Goal: Feedback & Contribution: Leave review/rating

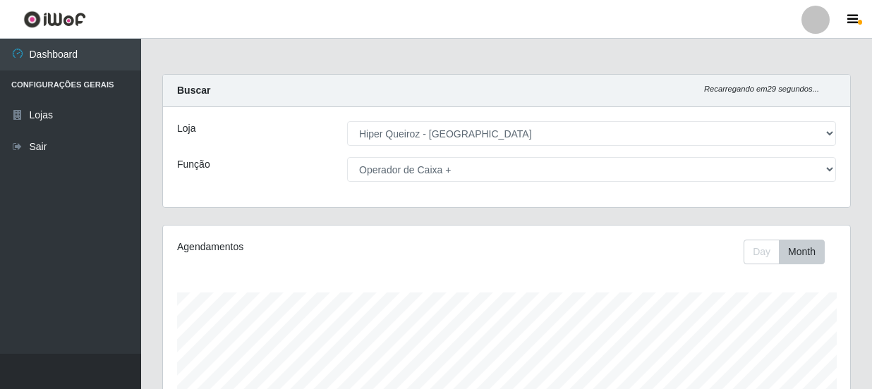
select select "513"
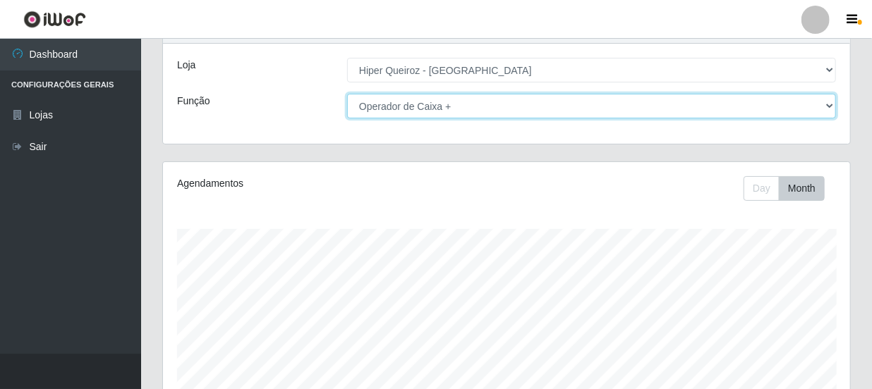
click at [824, 102] on select "[Selecione...] Embalador Embalador + Embalador ++ Operador de Caixa Operador de…" at bounding box center [591, 106] width 489 height 25
select select "70"
click at [347, 94] on select "[Selecione...] Embalador Embalador + Embalador ++ Operador de Caixa Operador de…" at bounding box center [591, 106] width 489 height 25
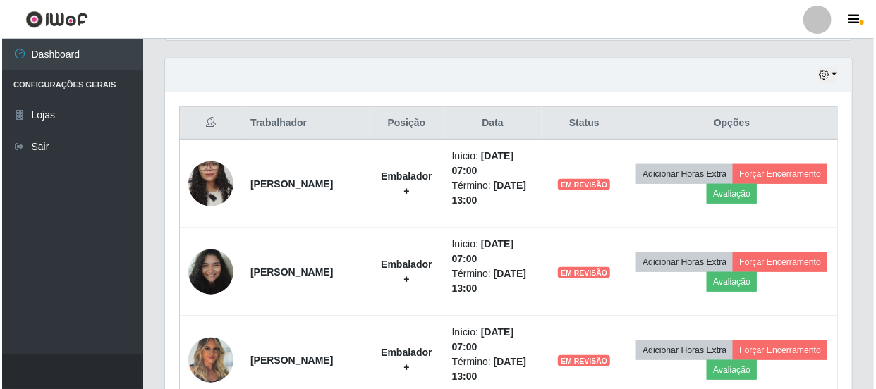
scroll to position [577, 0]
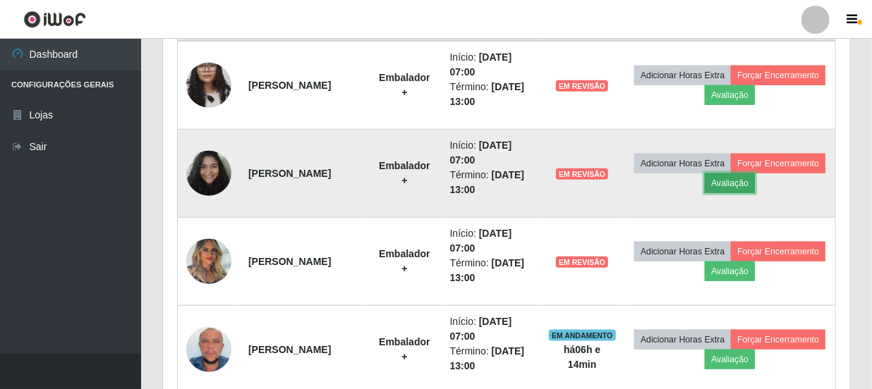
click at [755, 183] on button "Avaliação" at bounding box center [730, 184] width 50 height 20
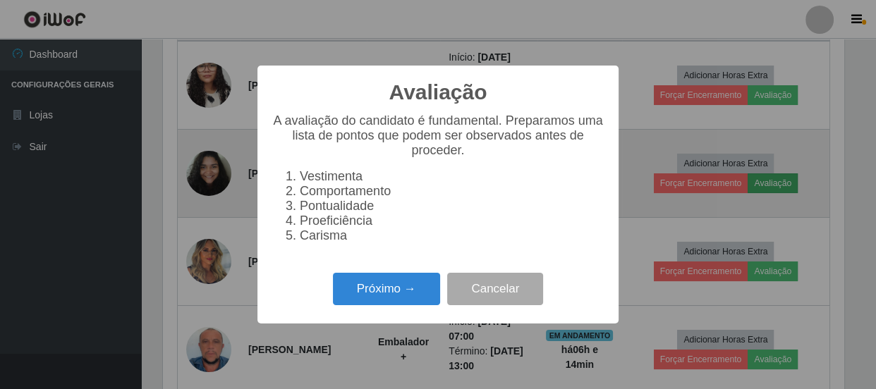
scroll to position [293, 681]
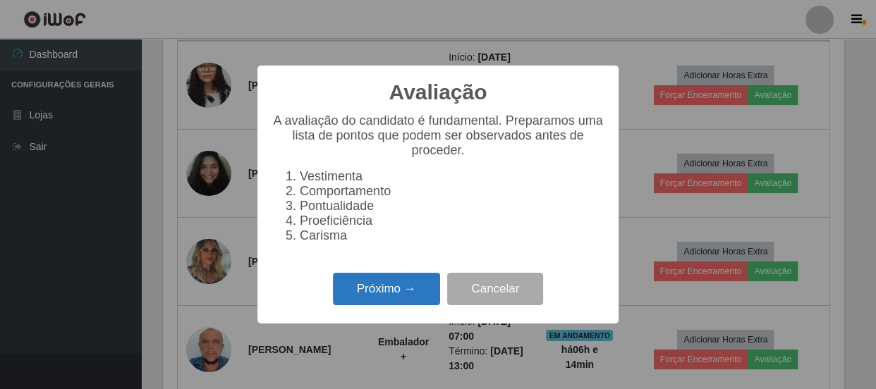
click at [387, 290] on button "Próximo →" at bounding box center [386, 289] width 107 height 33
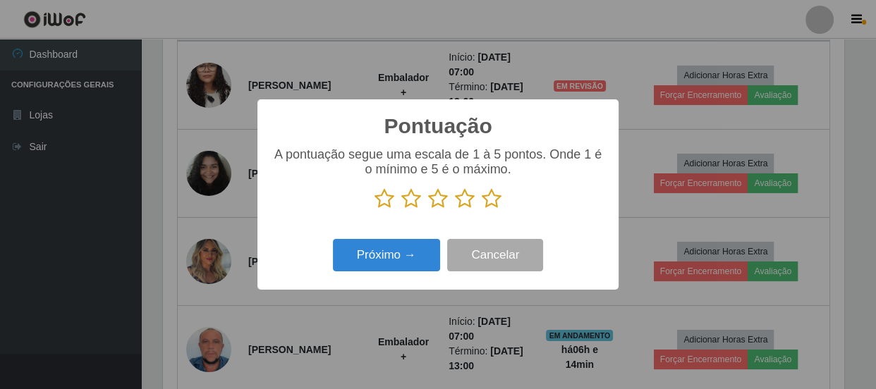
click at [381, 195] on icon at bounding box center [385, 198] width 20 height 21
click at [375, 210] on input "radio" at bounding box center [375, 210] width 0 height 0
click at [411, 202] on icon at bounding box center [411, 198] width 20 height 21
click at [401, 210] on input "radio" at bounding box center [401, 210] width 0 height 0
click at [456, 199] on icon at bounding box center [465, 198] width 20 height 21
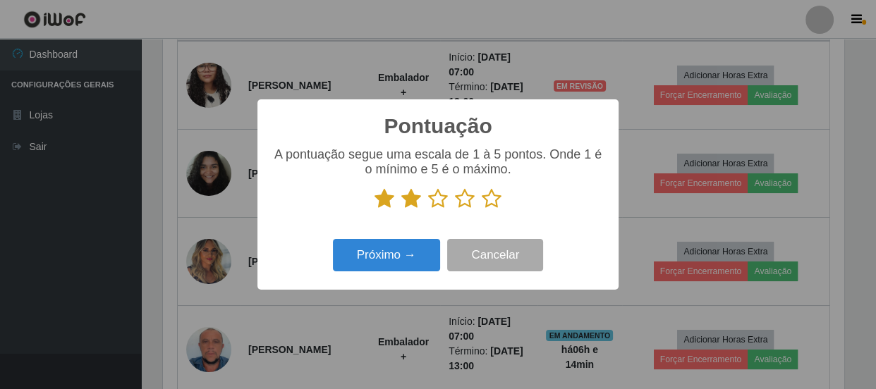
click at [455, 210] on input "radio" at bounding box center [455, 210] width 0 height 0
click at [489, 205] on icon at bounding box center [492, 198] width 20 height 21
click at [482, 210] on input "radio" at bounding box center [482, 210] width 0 height 0
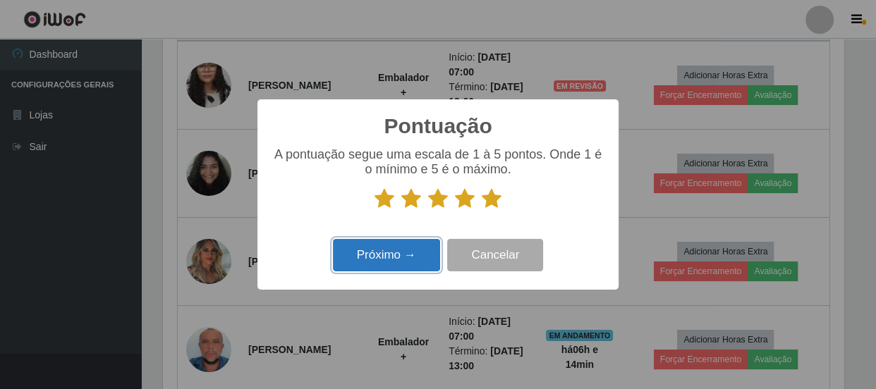
click at [425, 258] on button "Próximo →" at bounding box center [386, 255] width 107 height 33
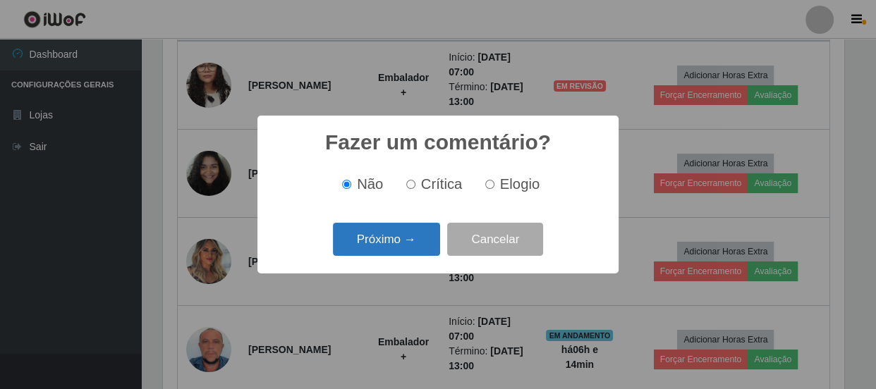
click at [416, 236] on button "Próximo →" at bounding box center [386, 239] width 107 height 33
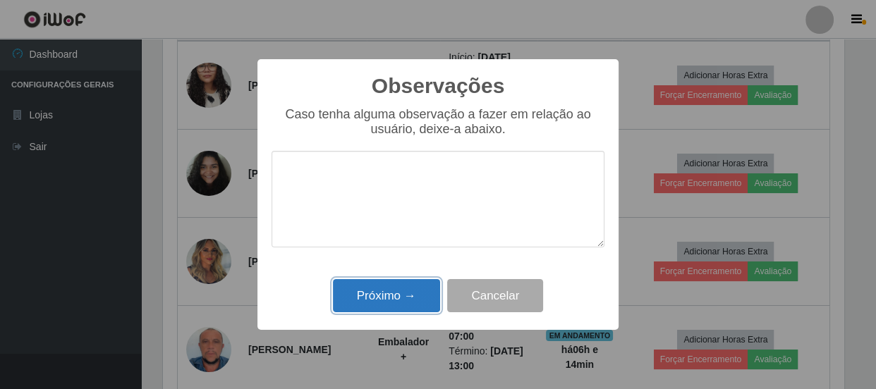
click at [414, 307] on button "Próximo →" at bounding box center [386, 295] width 107 height 33
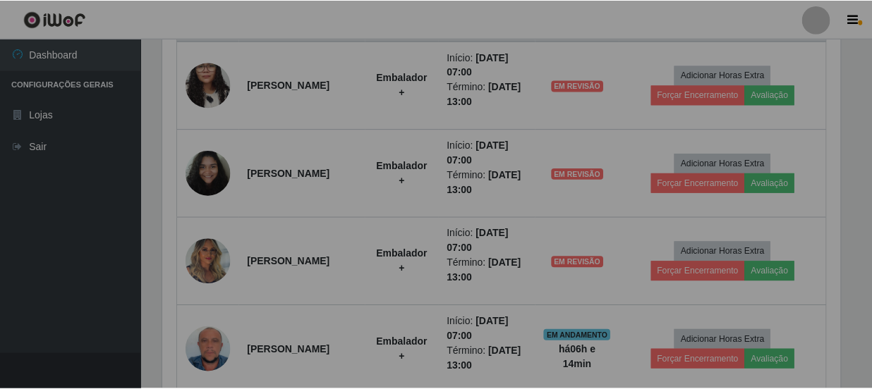
scroll to position [293, 687]
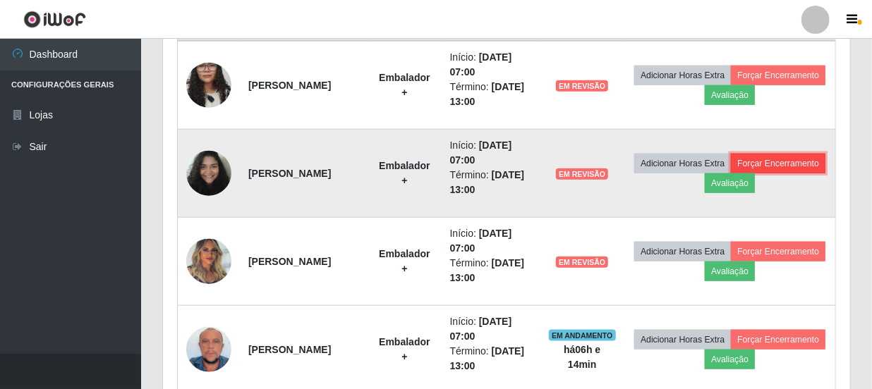
click at [736, 174] on button "Forçar Encerramento" at bounding box center [778, 164] width 95 height 20
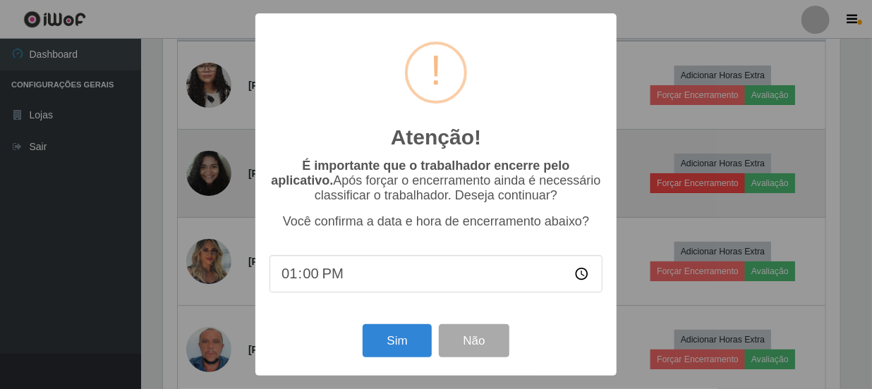
scroll to position [293, 681]
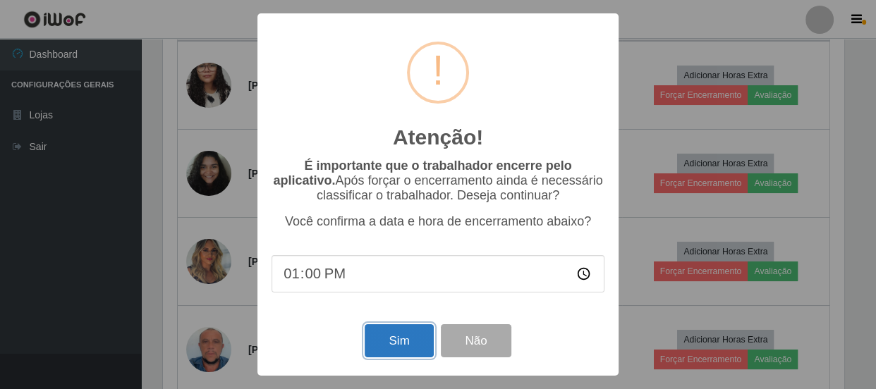
click at [399, 344] on button "Sim" at bounding box center [399, 341] width 68 height 33
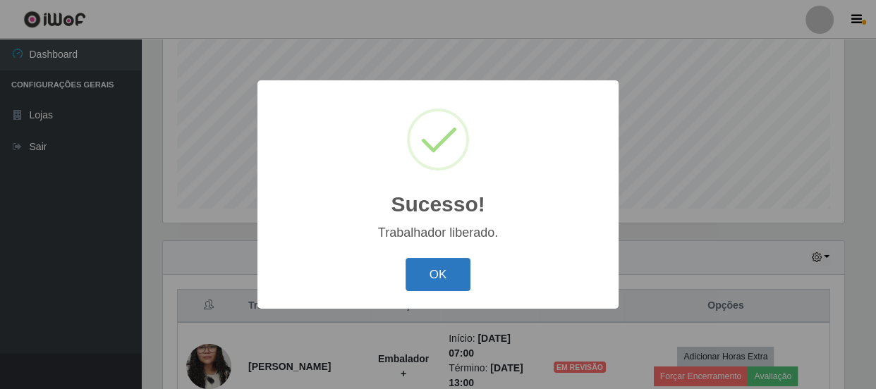
click at [459, 277] on button "OK" at bounding box center [439, 274] width 66 height 33
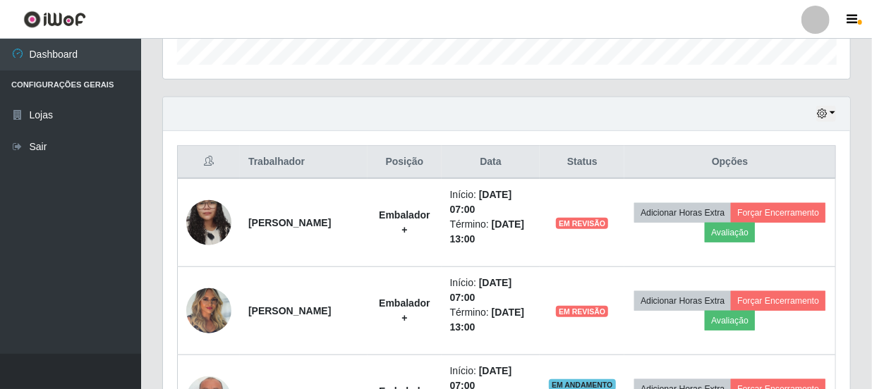
scroll to position [488, 0]
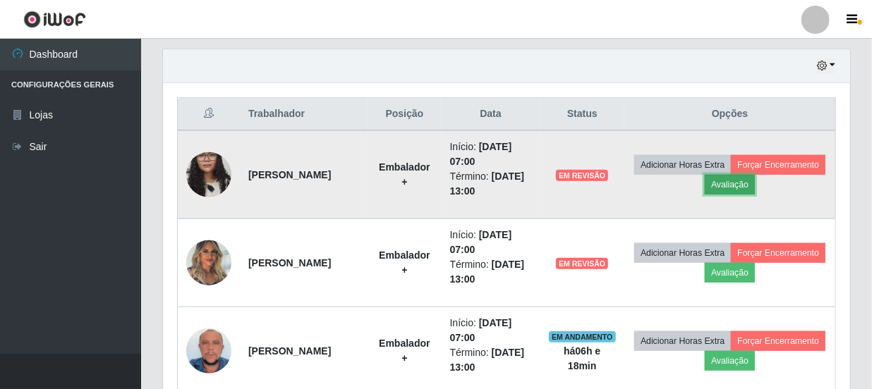
click at [755, 183] on button "Avaliação" at bounding box center [730, 185] width 50 height 20
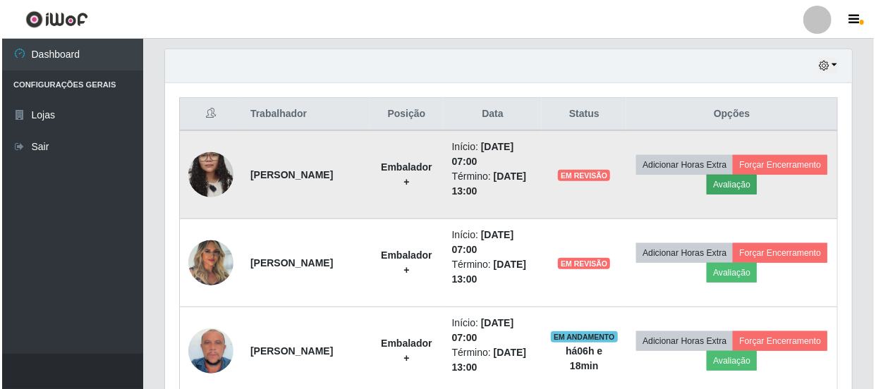
scroll to position [293, 681]
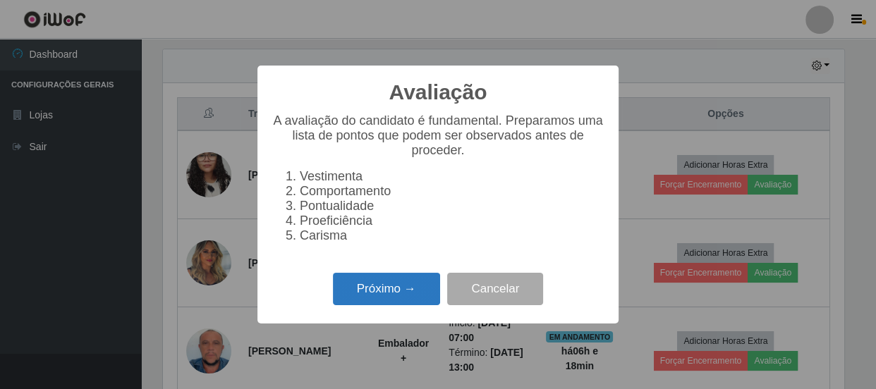
click at [390, 286] on button "Próximo →" at bounding box center [386, 289] width 107 height 33
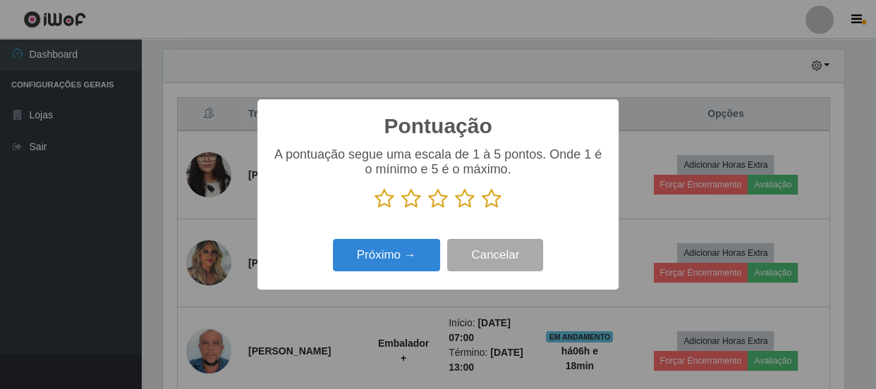
scroll to position [705249, 704860]
click at [438, 204] on icon at bounding box center [438, 198] width 20 height 21
click at [428, 210] on input "radio" at bounding box center [428, 210] width 0 height 0
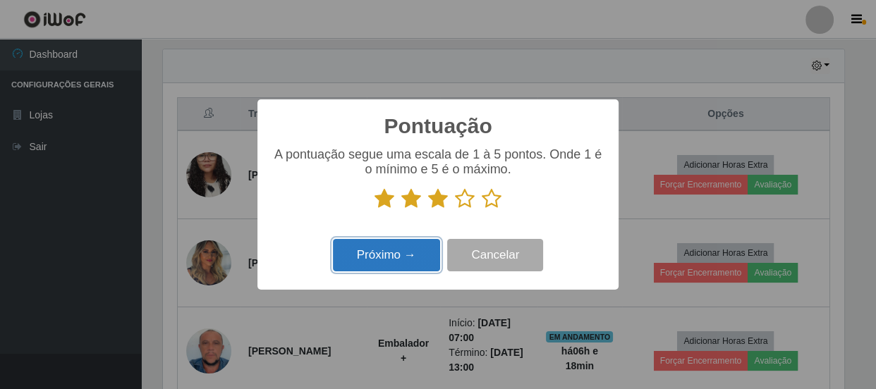
click at [421, 252] on button "Próximo →" at bounding box center [386, 255] width 107 height 33
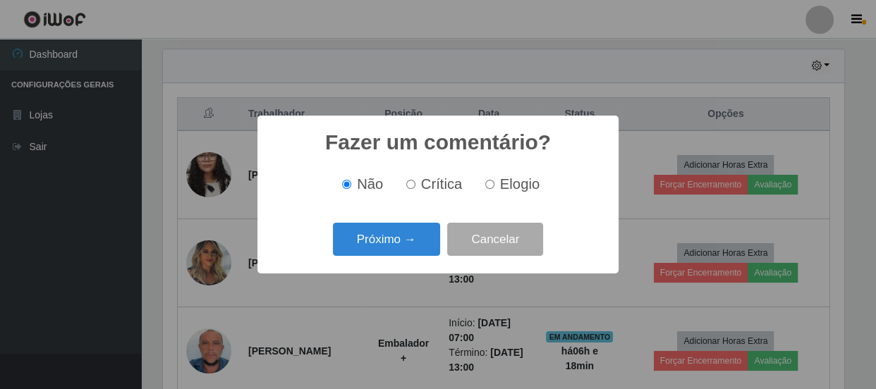
click at [486, 188] on input "Elogio" at bounding box center [489, 184] width 9 height 9
radio input "true"
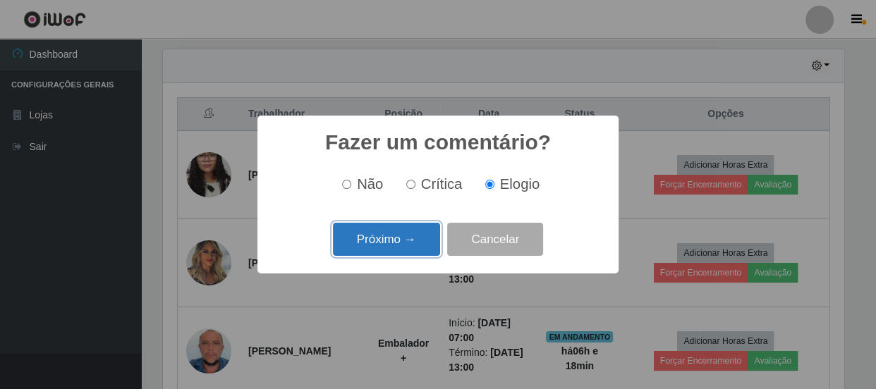
click at [402, 240] on button "Próximo →" at bounding box center [386, 239] width 107 height 33
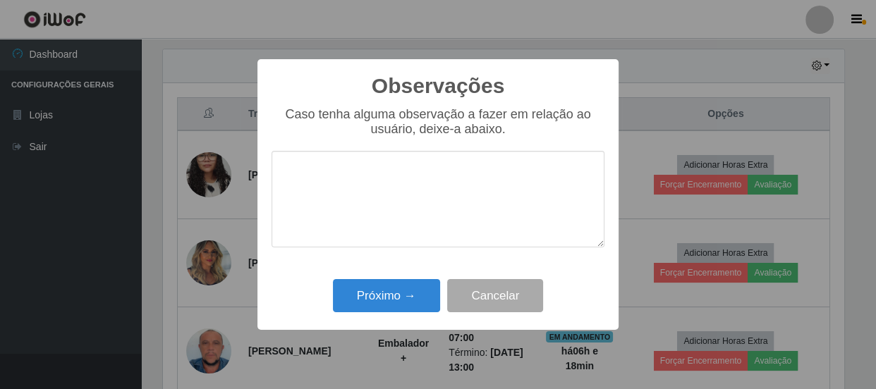
click at [454, 211] on textarea at bounding box center [438, 199] width 333 height 97
type textarea "proativa"
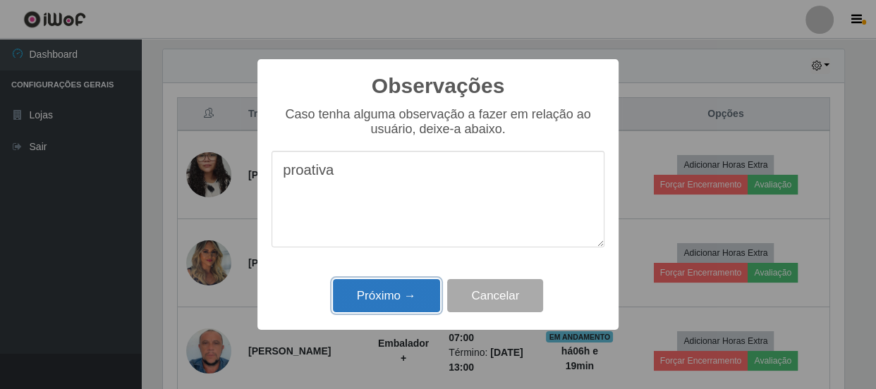
click at [420, 294] on button "Próximo →" at bounding box center [386, 295] width 107 height 33
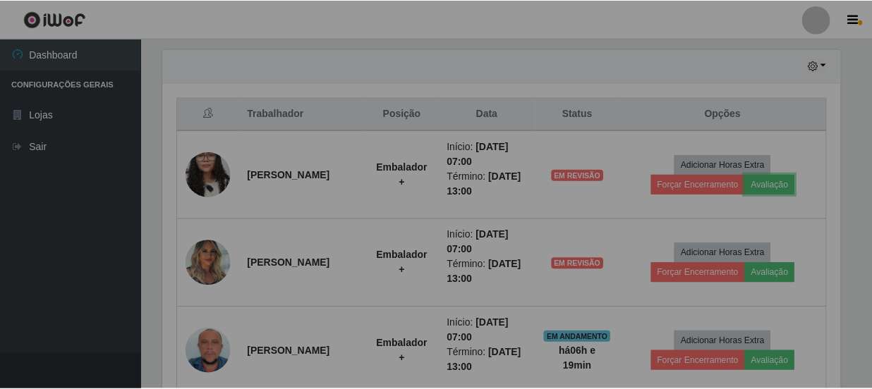
scroll to position [293, 687]
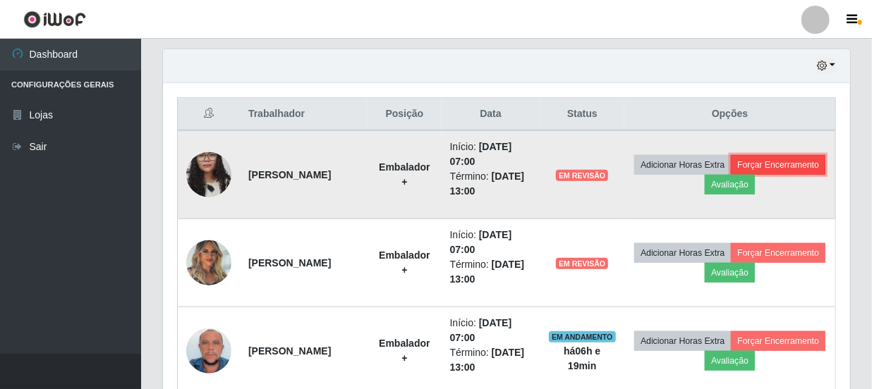
click at [734, 175] on button "Forçar Encerramento" at bounding box center [778, 165] width 95 height 20
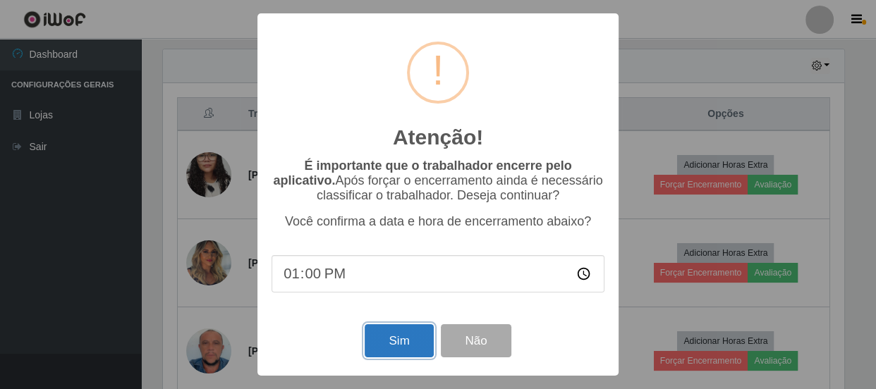
click at [377, 342] on button "Sim" at bounding box center [399, 341] width 68 height 33
click at [377, 342] on div "Atenção! × É importante que o trabalhador encerre pelo aplicativo. Após forçar …" at bounding box center [438, 194] width 876 height 389
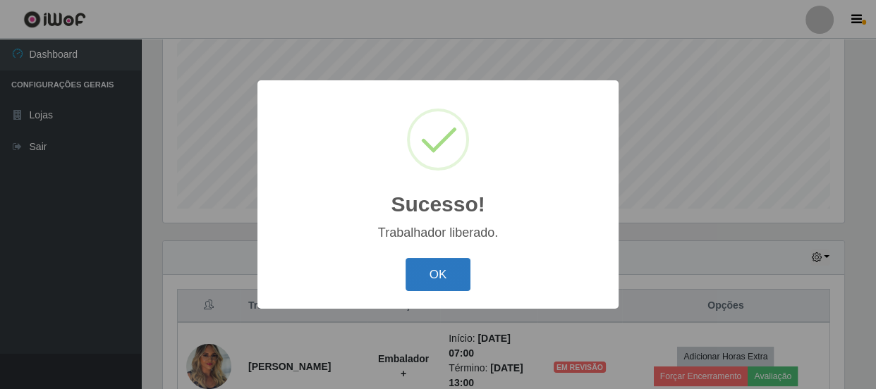
click at [449, 263] on div "OK Cancel" at bounding box center [438, 275] width 333 height 40
click at [452, 262] on button "OK" at bounding box center [439, 274] width 66 height 33
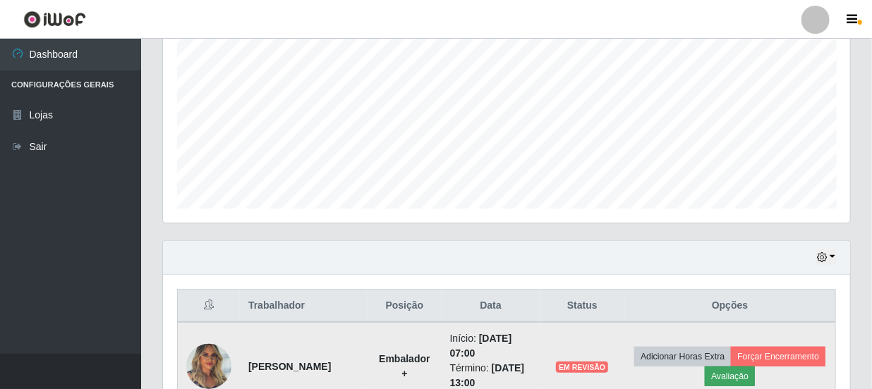
scroll to position [360, 0]
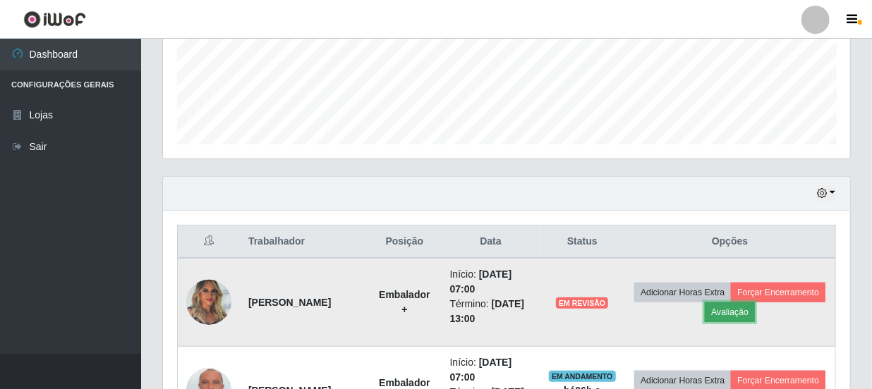
click at [755, 317] on button "Avaliação" at bounding box center [730, 313] width 50 height 20
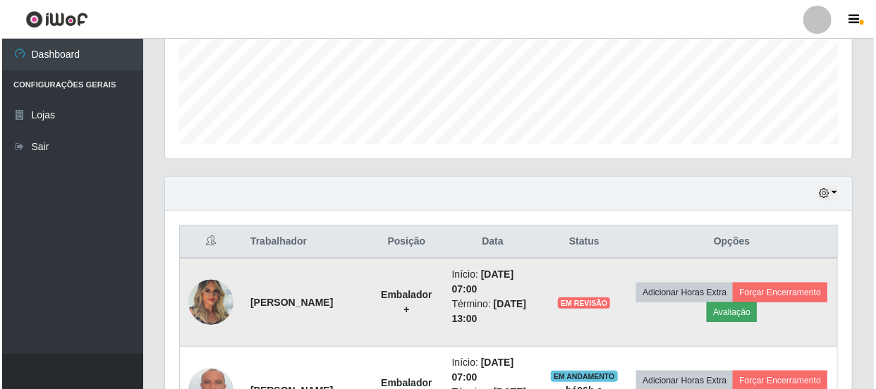
scroll to position [293, 681]
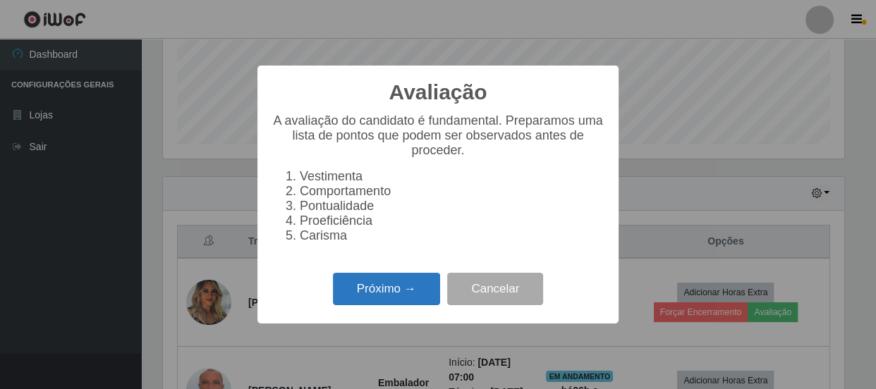
click at [381, 286] on button "Próximo →" at bounding box center [386, 289] width 107 height 33
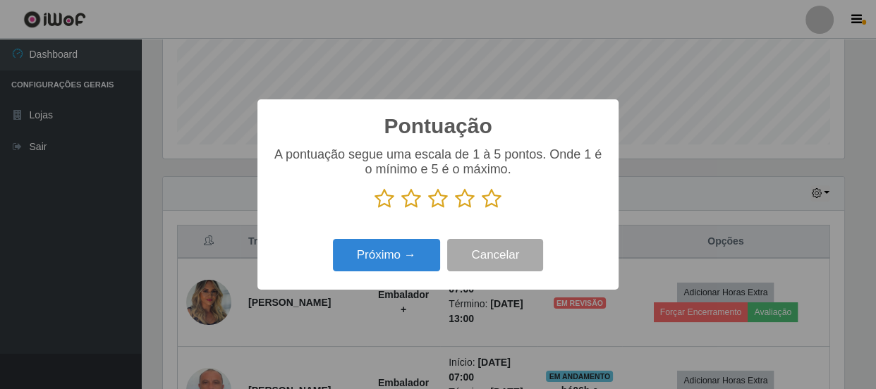
click at [435, 202] on icon at bounding box center [438, 198] width 20 height 21
click at [428, 210] on input "radio" at bounding box center [428, 210] width 0 height 0
click at [465, 201] on icon at bounding box center [465, 198] width 20 height 21
click at [455, 210] on input "radio" at bounding box center [455, 210] width 0 height 0
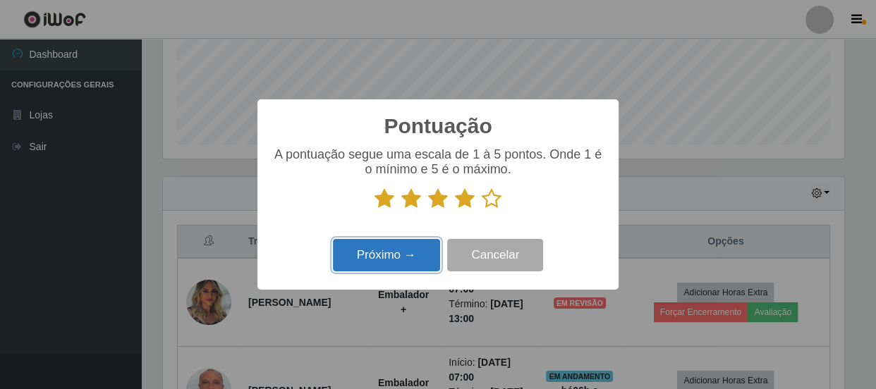
click at [421, 248] on button "Próximo →" at bounding box center [386, 255] width 107 height 33
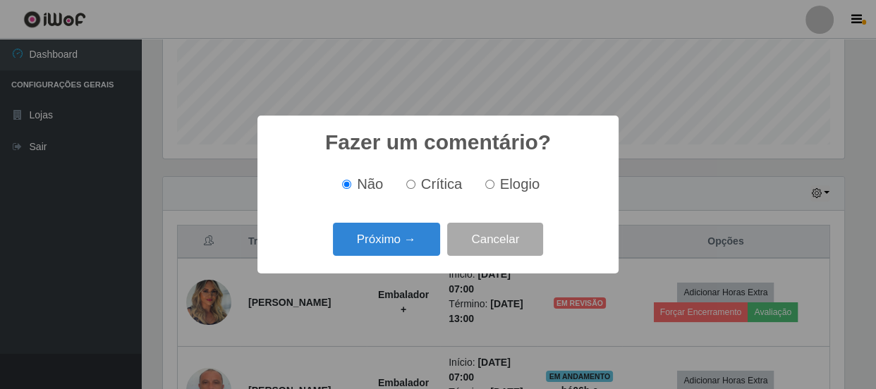
click at [487, 189] on input "Elogio" at bounding box center [489, 184] width 9 height 9
radio input "true"
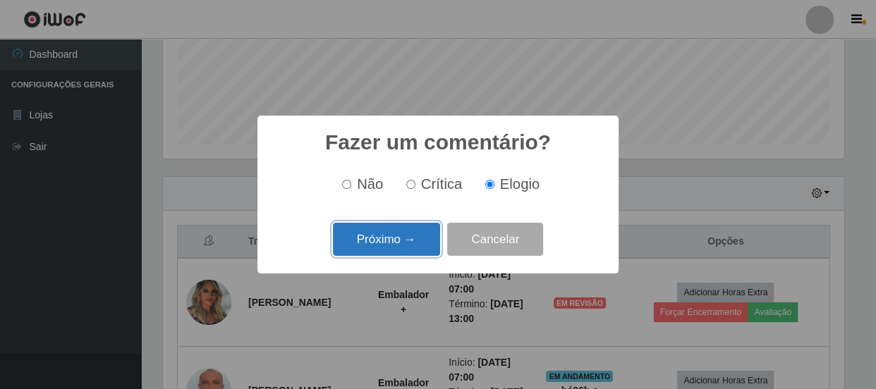
click at [384, 248] on button "Próximo →" at bounding box center [386, 239] width 107 height 33
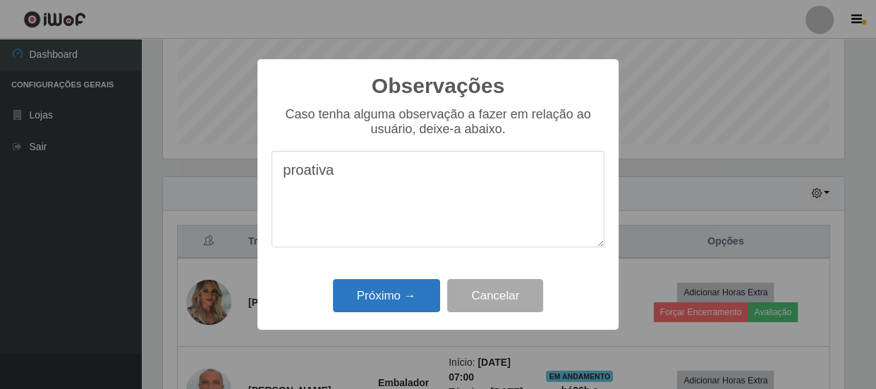
type textarea "proativa"
click at [391, 296] on button "Próximo →" at bounding box center [386, 295] width 107 height 33
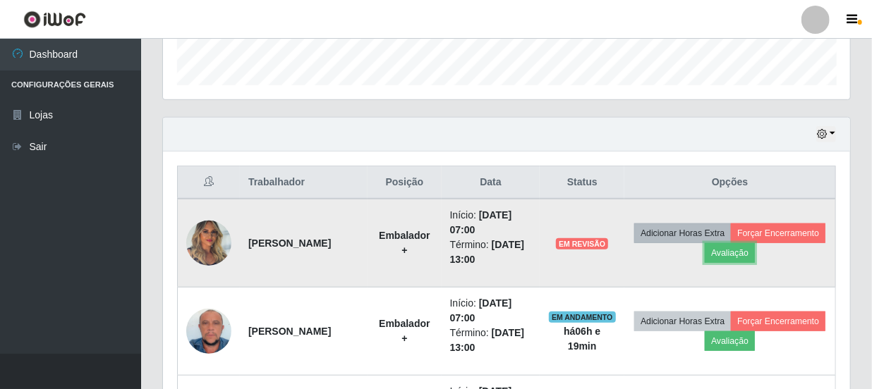
scroll to position [488, 0]
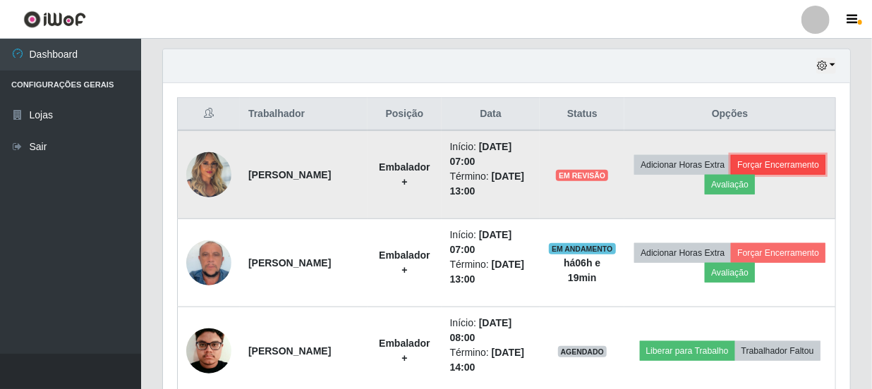
click at [731, 175] on button "Forçar Encerramento" at bounding box center [778, 165] width 95 height 20
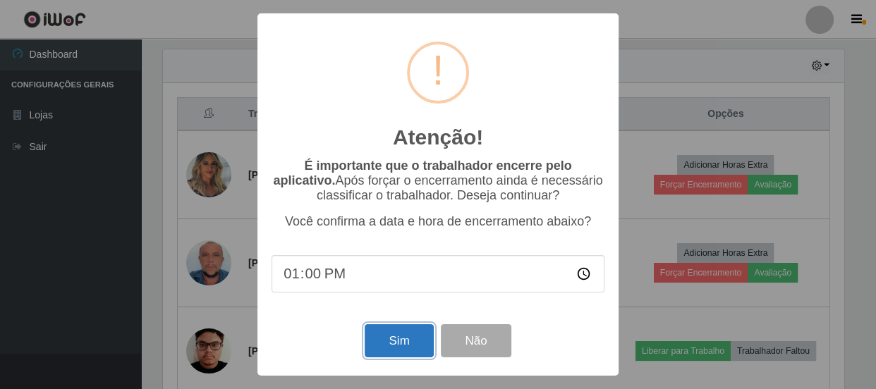
click at [402, 344] on button "Sim" at bounding box center [399, 341] width 68 height 33
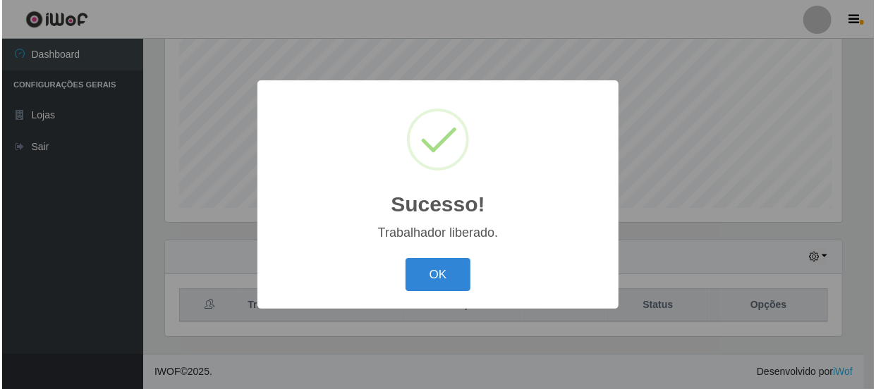
scroll to position [0, 0]
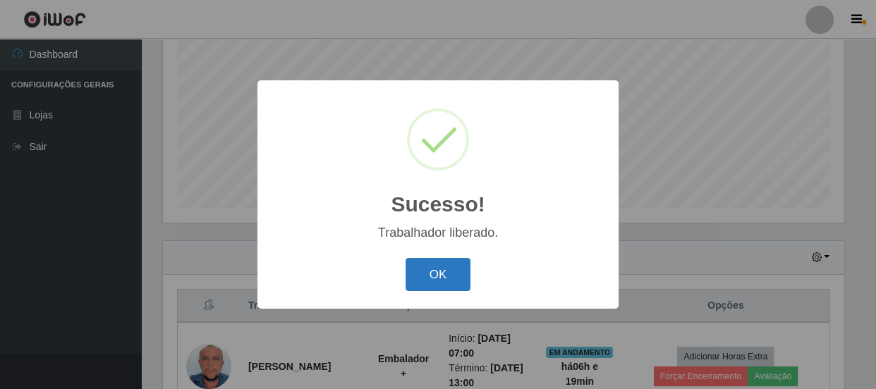
click at [436, 267] on button "OK" at bounding box center [439, 274] width 66 height 33
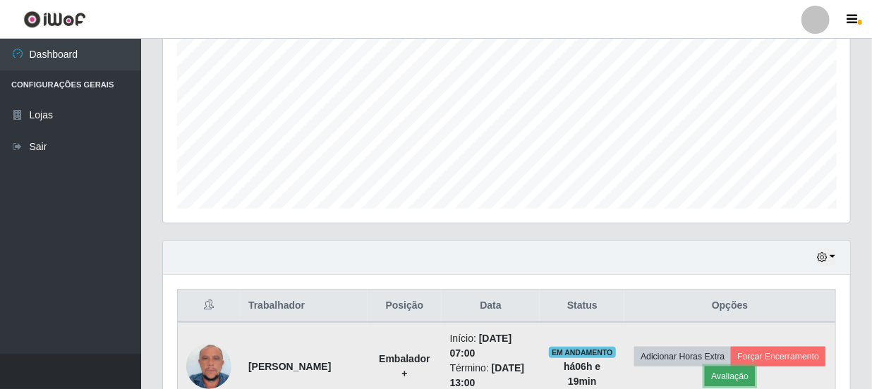
click at [755, 373] on button "Avaliação" at bounding box center [730, 377] width 50 height 20
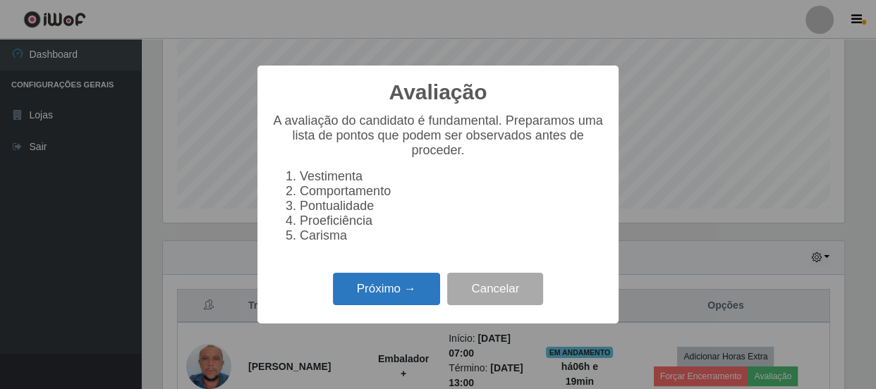
click at [402, 299] on button "Próximo →" at bounding box center [386, 289] width 107 height 33
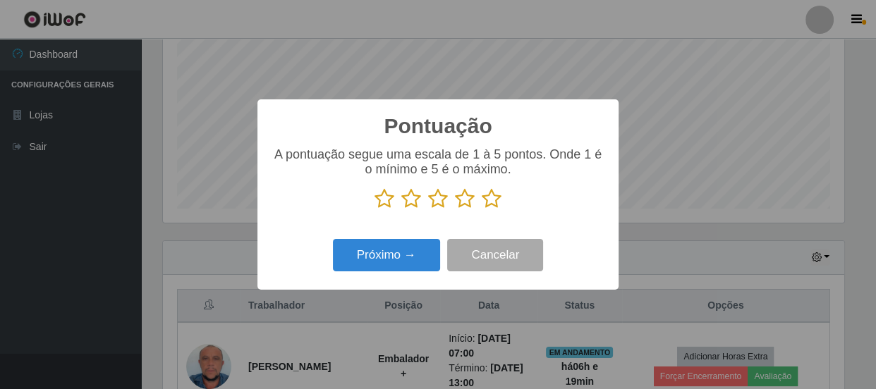
click at [462, 200] on icon at bounding box center [465, 198] width 20 height 21
click at [455, 210] on input "radio" at bounding box center [455, 210] width 0 height 0
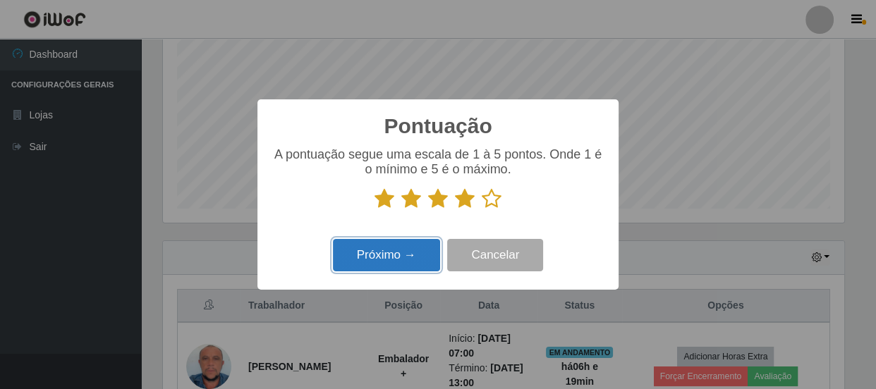
click at [397, 260] on button "Próximo →" at bounding box center [386, 255] width 107 height 33
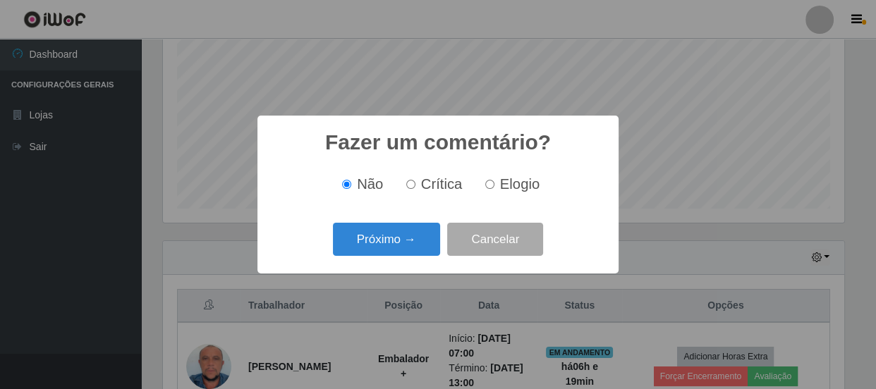
click at [490, 181] on input "Elogio" at bounding box center [489, 184] width 9 height 9
radio input "true"
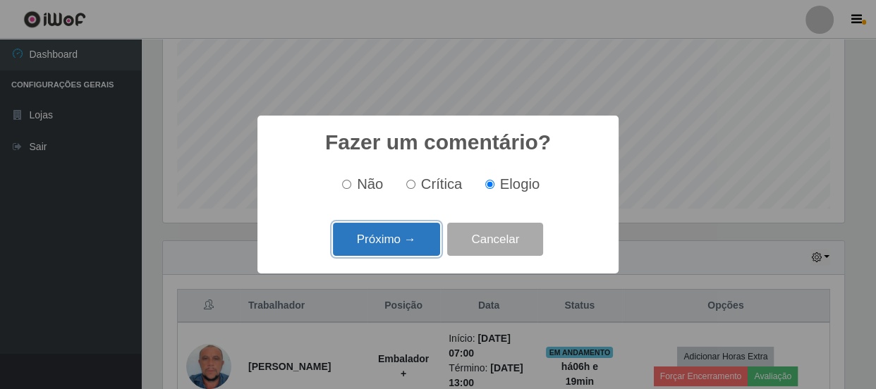
click at [409, 236] on button "Próximo →" at bounding box center [386, 239] width 107 height 33
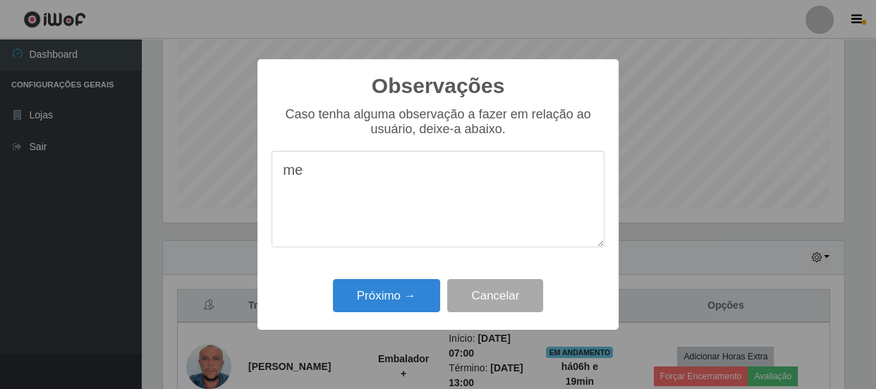
type textarea "m"
type textarea "p"
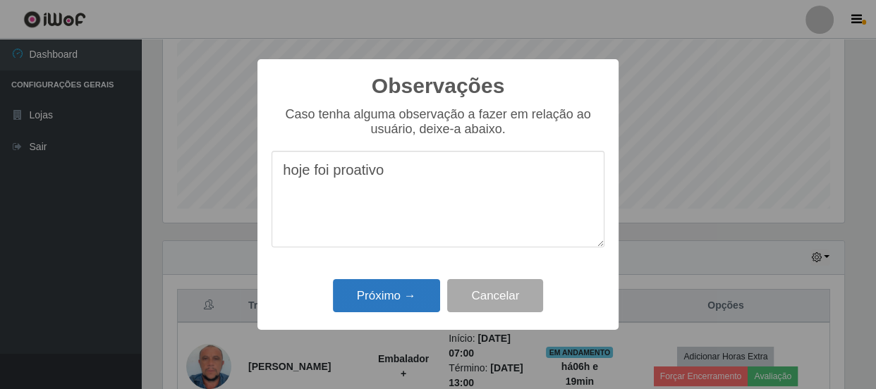
type textarea "hoje foi proativo"
click at [399, 298] on button "Próximo →" at bounding box center [386, 295] width 107 height 33
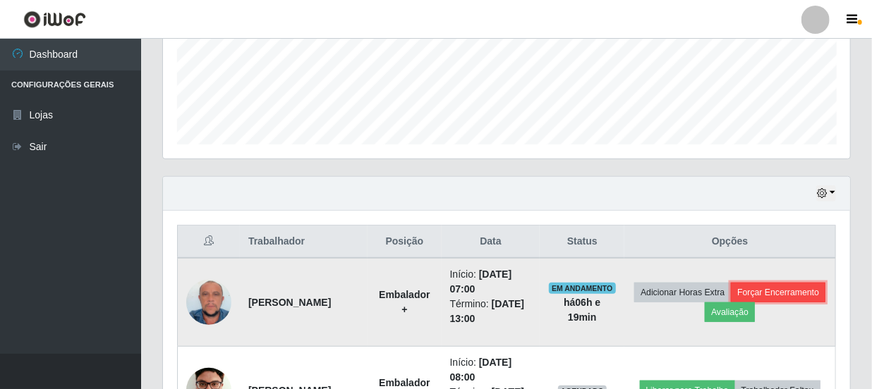
click at [731, 303] on button "Forçar Encerramento" at bounding box center [778, 293] width 95 height 20
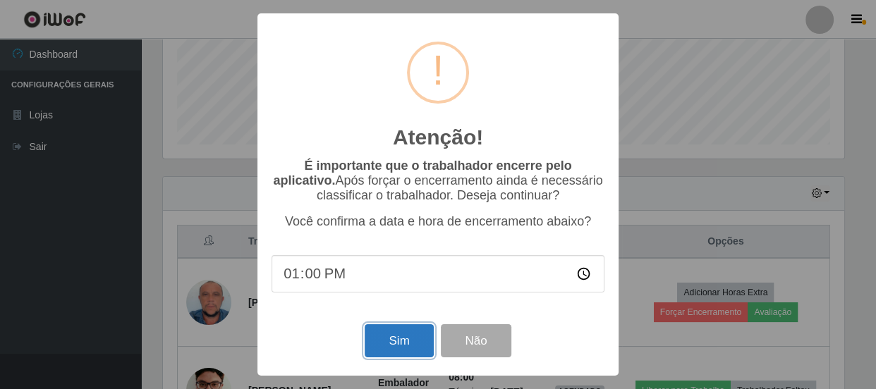
click at [415, 338] on button "Sim" at bounding box center [399, 341] width 68 height 33
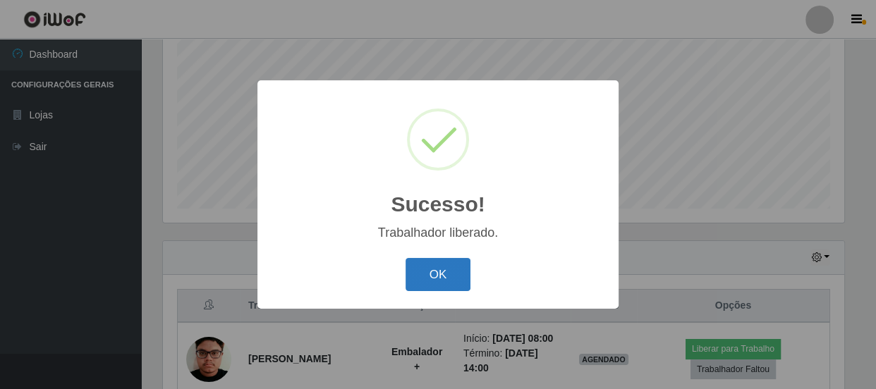
click at [425, 280] on button "OK" at bounding box center [439, 274] width 66 height 33
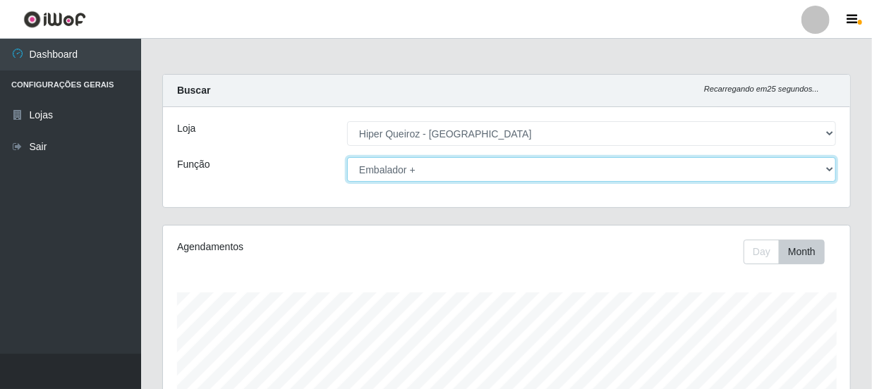
click at [828, 165] on select "[Selecione...] Embalador Embalador + Embalador ++ Operador de Caixa Operador de…" at bounding box center [591, 169] width 489 height 25
select select "73"
click at [347, 157] on select "[Selecione...] Embalador Embalador + Embalador ++ Operador de Caixa Operador de…" at bounding box center [591, 169] width 489 height 25
